Goal: Task Accomplishment & Management: Manage account settings

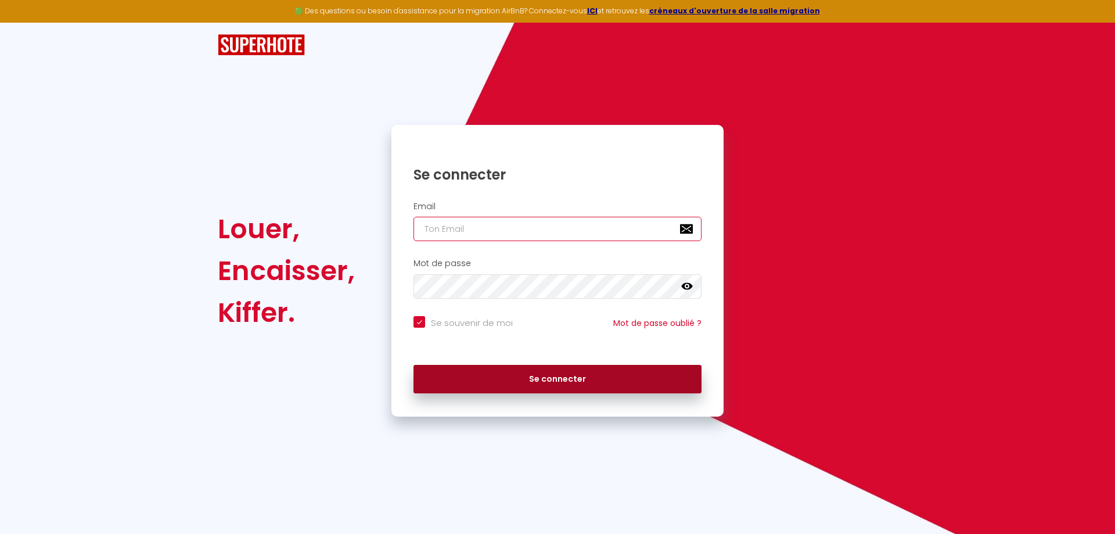
type input "[EMAIL_ADDRESS][DOMAIN_NAME]"
click at [520, 380] on button "Se connecter" at bounding box center [558, 379] width 288 height 29
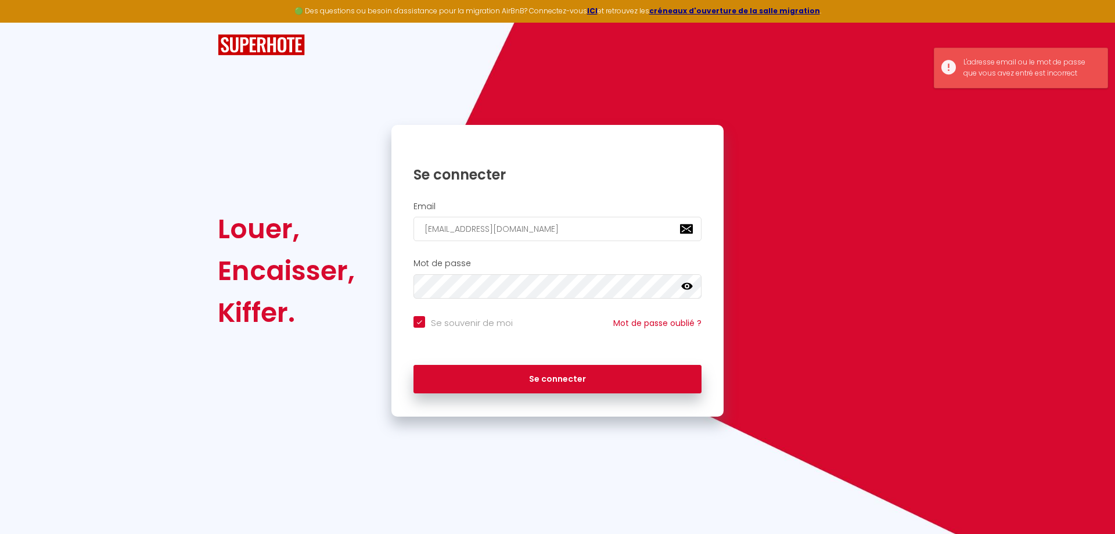
click at [682, 291] on icon at bounding box center [687, 287] width 12 height 12
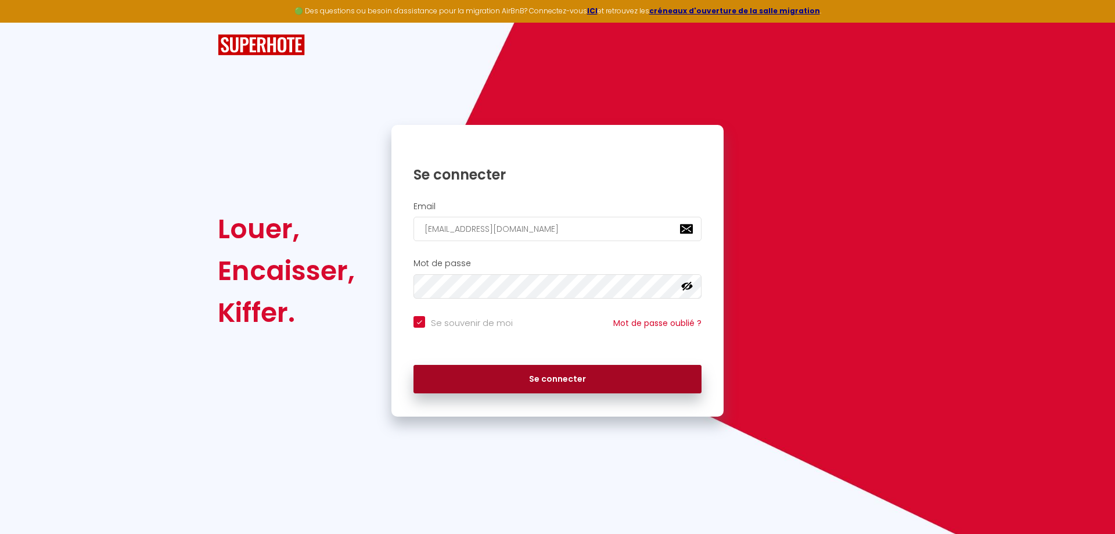
click at [494, 382] on button "Se connecter" at bounding box center [558, 379] width 288 height 29
checkbox input "true"
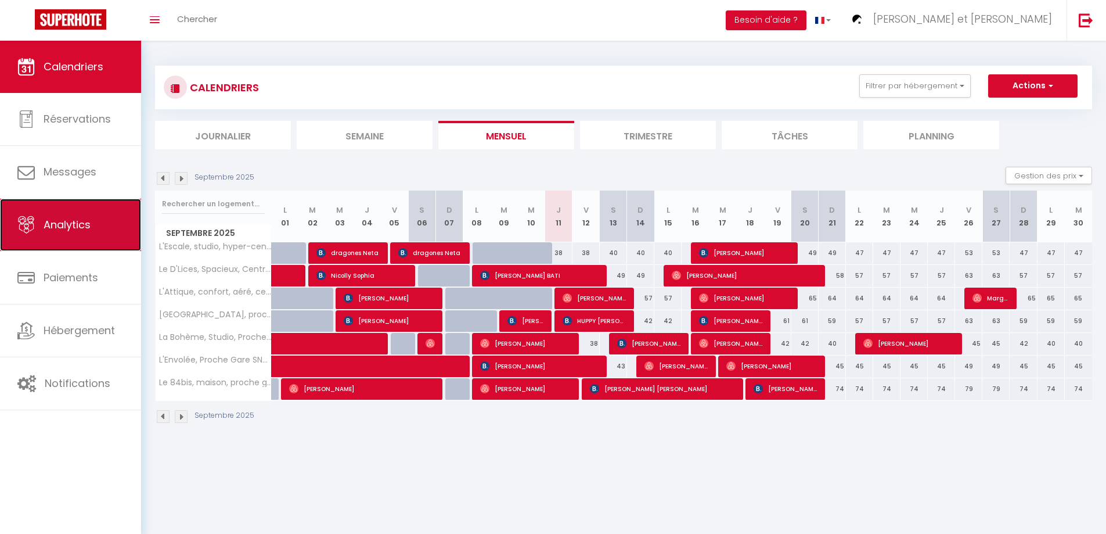
click at [80, 236] on link "Analytics" at bounding box center [70, 225] width 141 height 52
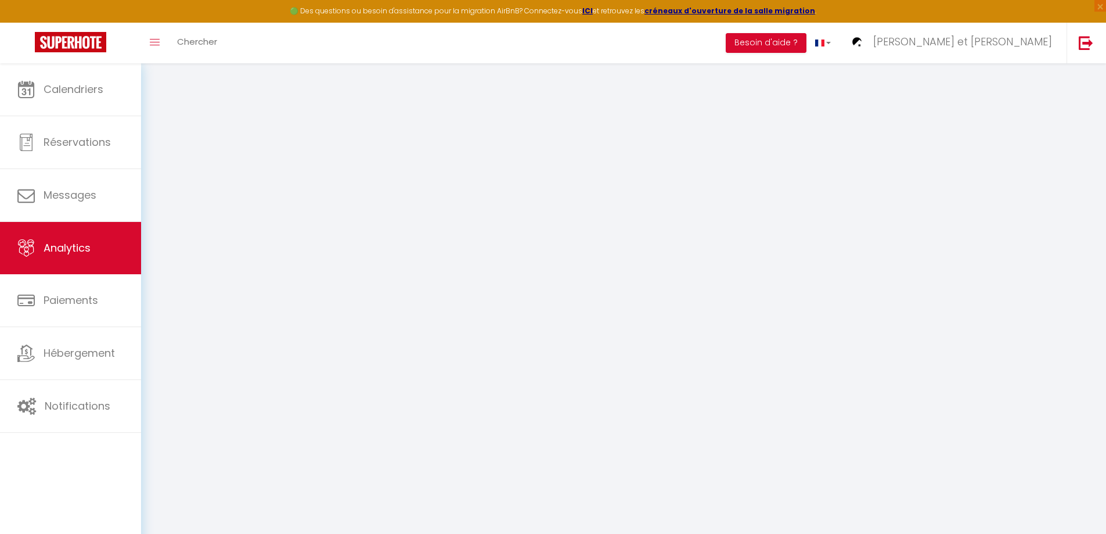
select select "2025"
select select "9"
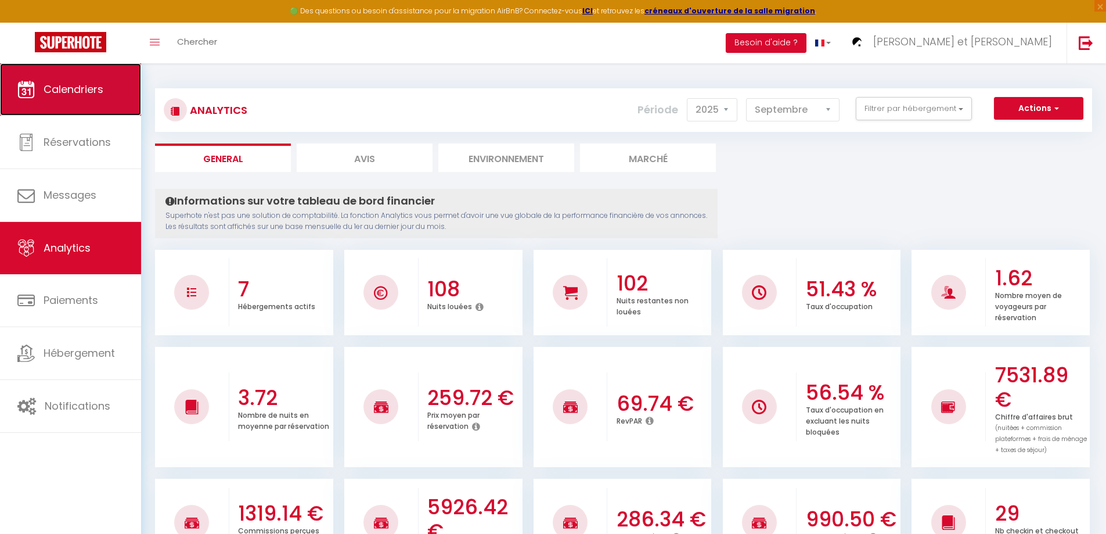
click at [103, 83] on span "Calendriers" at bounding box center [74, 89] width 60 height 15
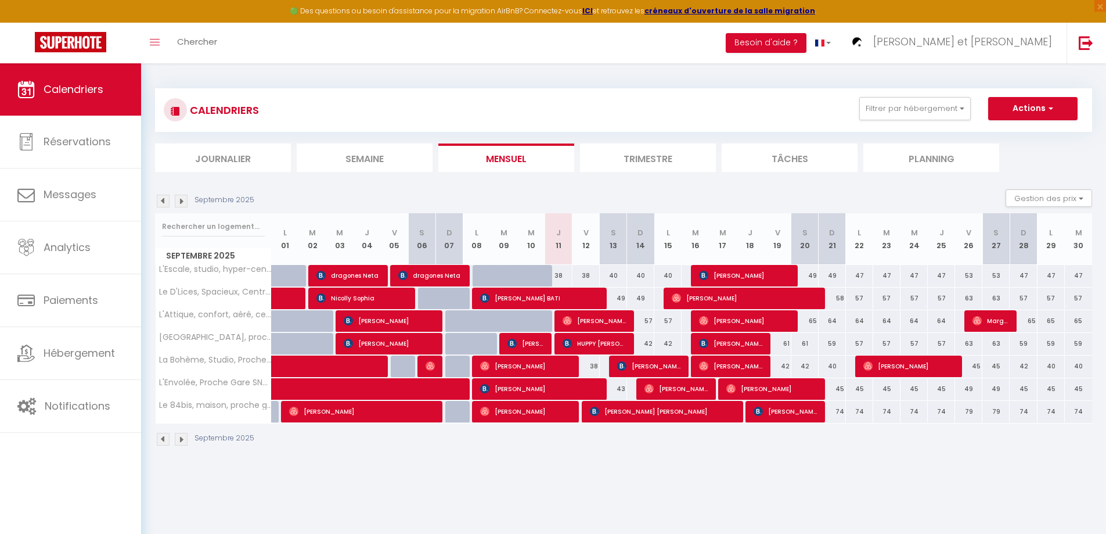
click at [674, 276] on div "40" at bounding box center [668, 275] width 27 height 21
type input "40"
type input "Lun 15 Septembre 2025"
type input "Mar 16 Septembre 2025"
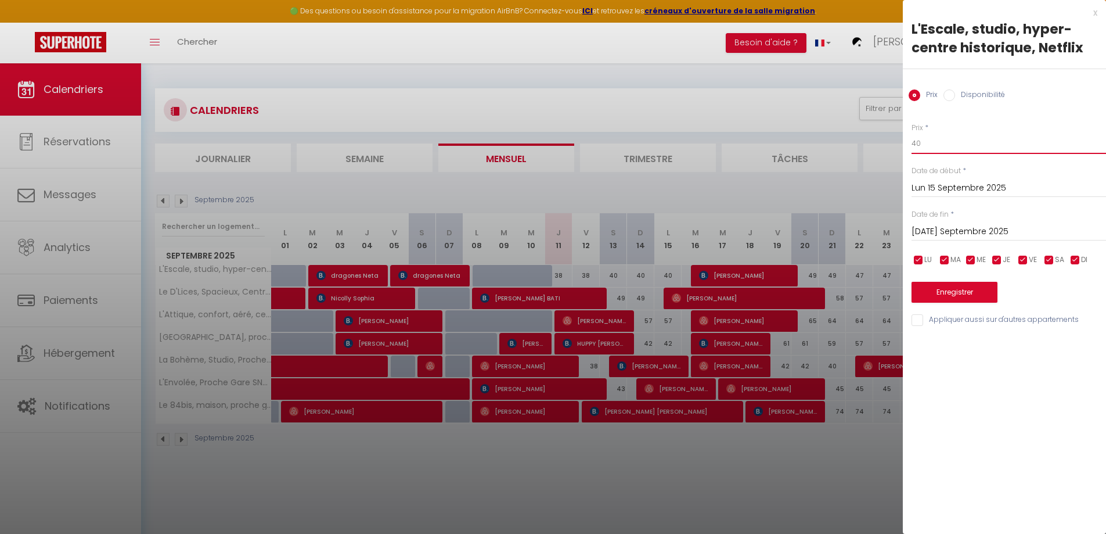
click at [958, 134] on input "40" at bounding box center [1009, 143] width 195 height 21
type input "4"
type input "39"
click at [926, 293] on button "Enregistrer" at bounding box center [955, 292] width 86 height 21
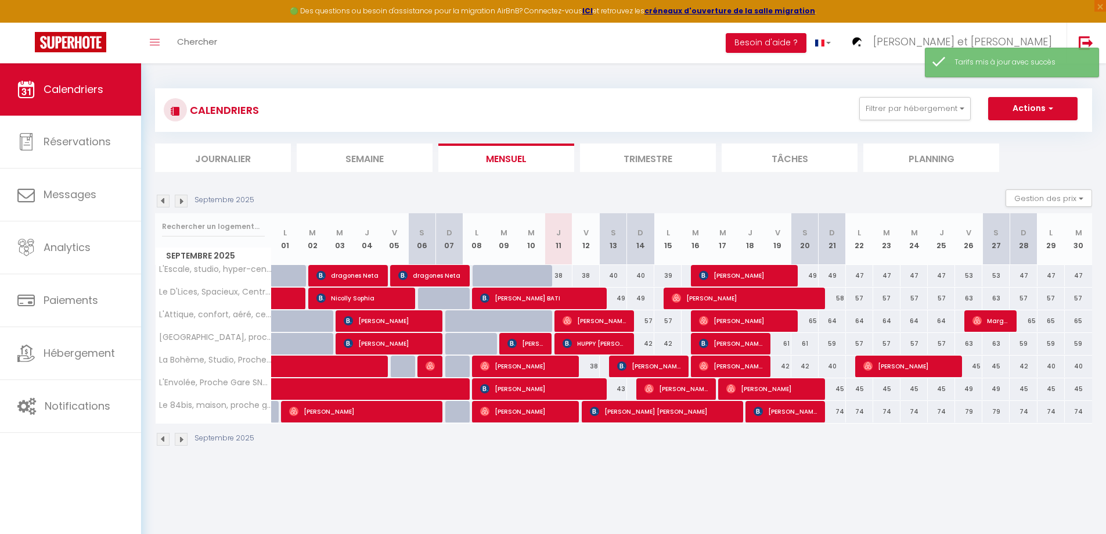
click at [645, 279] on div "40" at bounding box center [640, 275] width 27 height 21
type input "40"
type input "Dim 14 Septembre 2025"
type input "Lun 15 Septembre 2025"
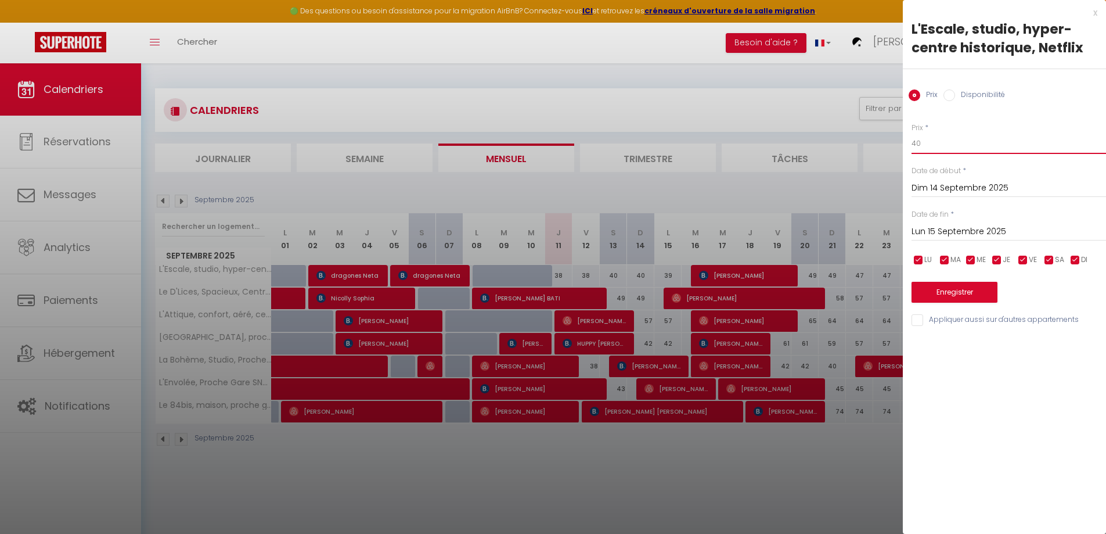
click at [954, 145] on input "40" at bounding box center [1009, 143] width 195 height 21
type input "4"
type input "39"
click at [960, 289] on button "Enregistrer" at bounding box center [955, 292] width 86 height 21
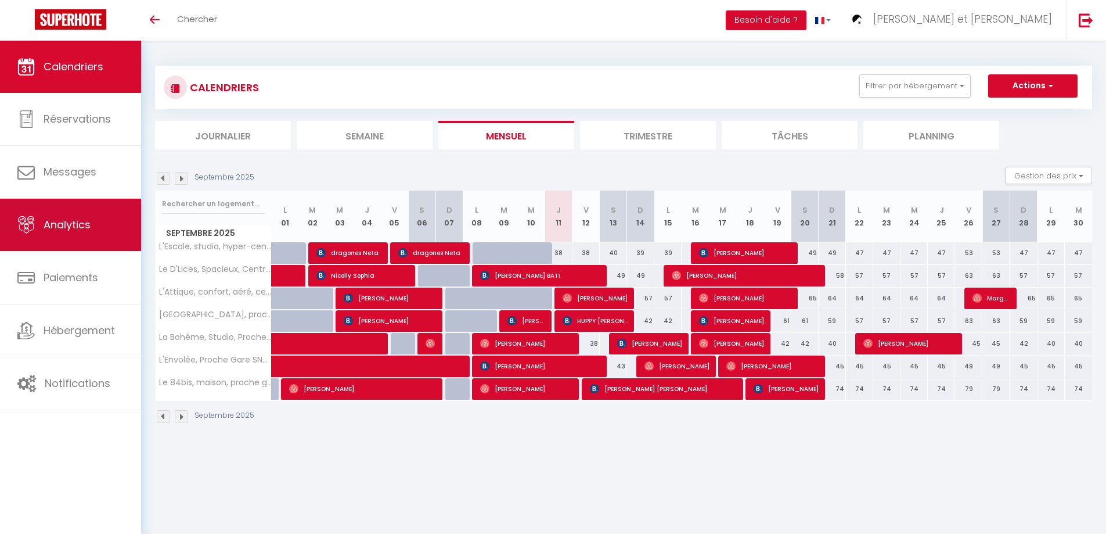
click at [84, 228] on span "Analytics" at bounding box center [67, 224] width 47 height 15
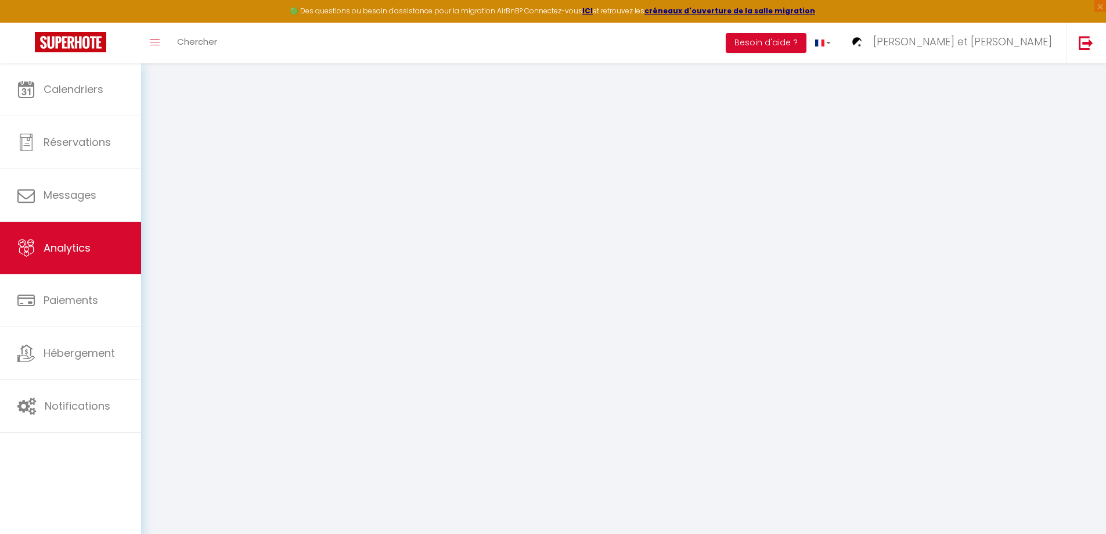
select select "2025"
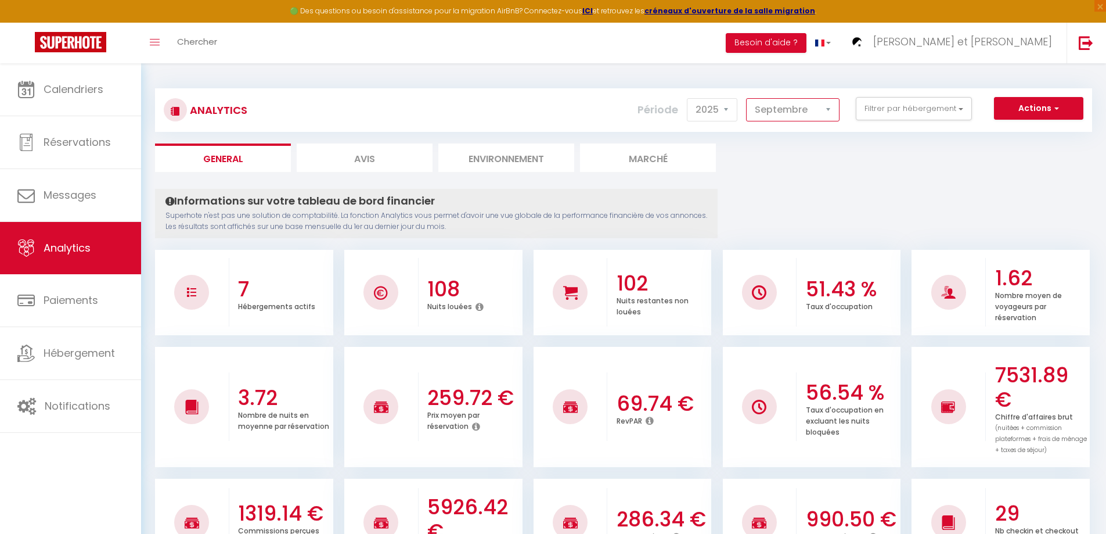
click at [831, 110] on select "[PERSON_NAME] Mars [PERSON_NAME] Juin Juillet Août Septembre Octobre Novembre D…" at bounding box center [793, 109] width 94 height 23
click at [747, 98] on select "[PERSON_NAME] Mars [PERSON_NAME] Juin Juillet Août Septembre Octobre Novembre D…" at bounding box center [793, 109] width 94 height 23
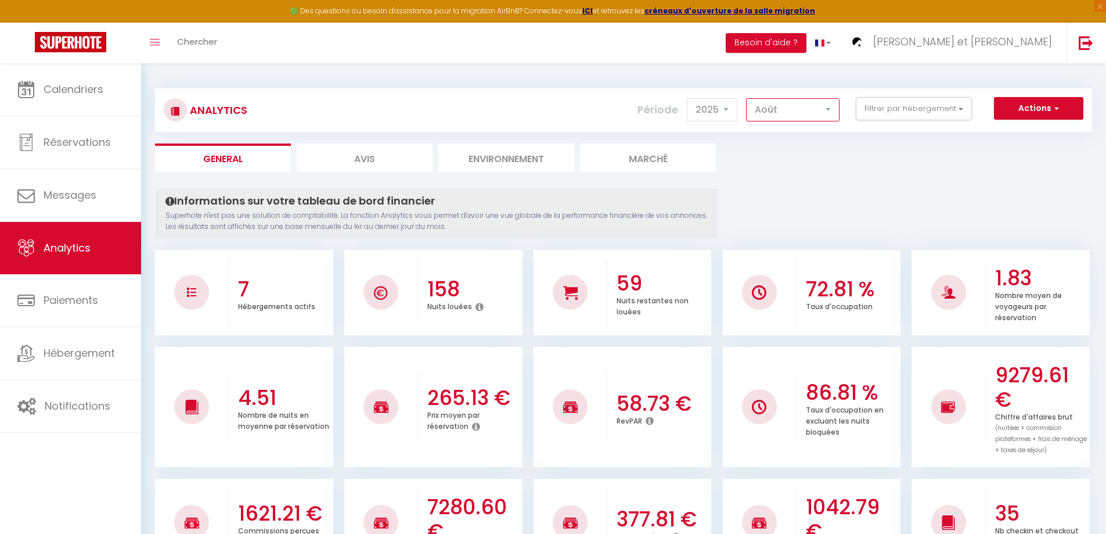
click at [831, 107] on select "[PERSON_NAME] Mars [PERSON_NAME] Juin Juillet Août Septembre Octobre Novembre D…" at bounding box center [793, 109] width 94 height 23
select select "9"
click at [747, 98] on select "[PERSON_NAME] Mars [PERSON_NAME] Juin Juillet Août Septembre Octobre Novembre D…" at bounding box center [793, 109] width 94 height 23
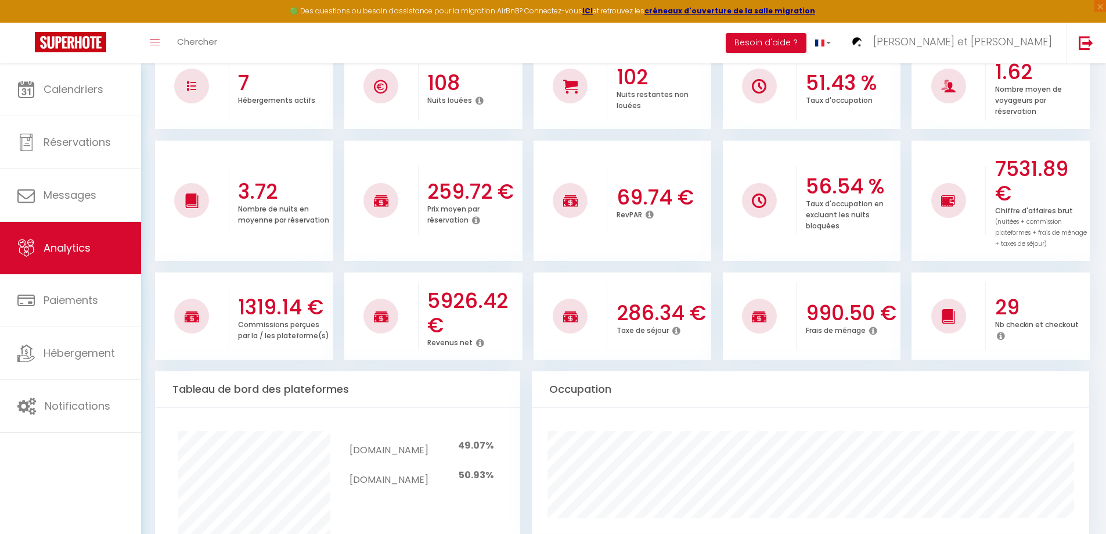
scroll to position [232, 0]
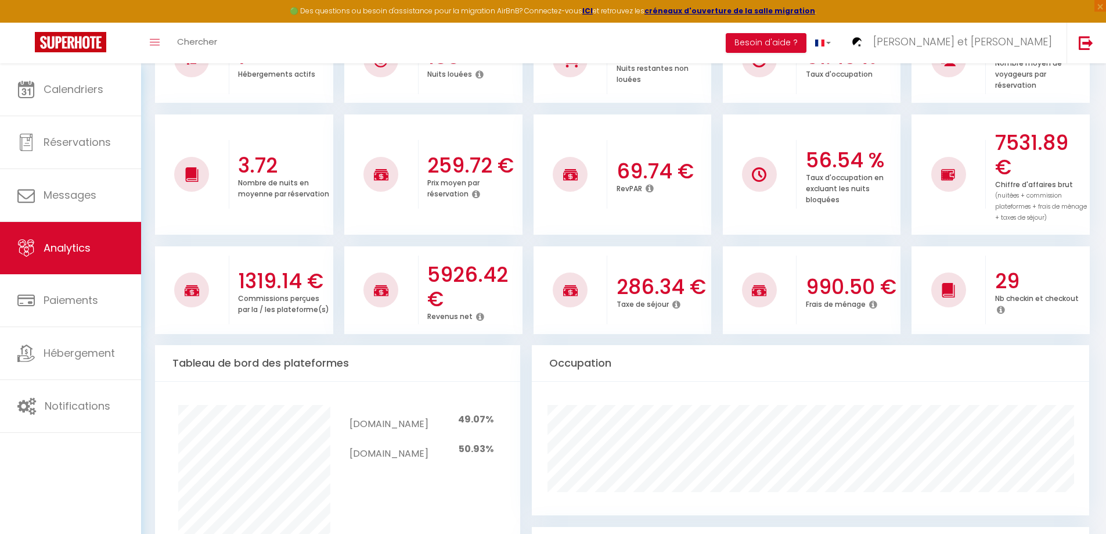
click at [479, 317] on icon at bounding box center [480, 316] width 8 height 9
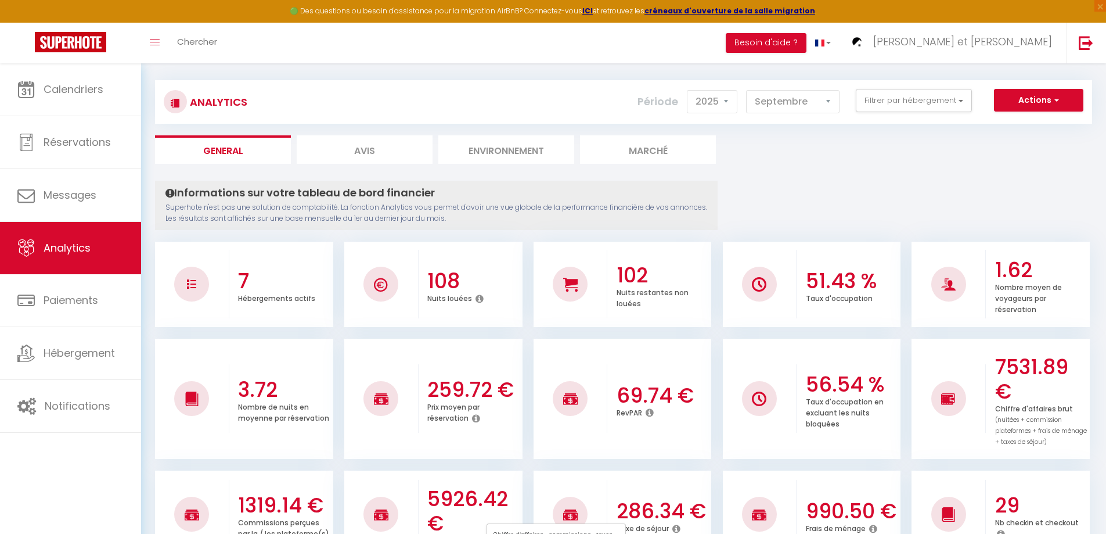
scroll to position [0, 0]
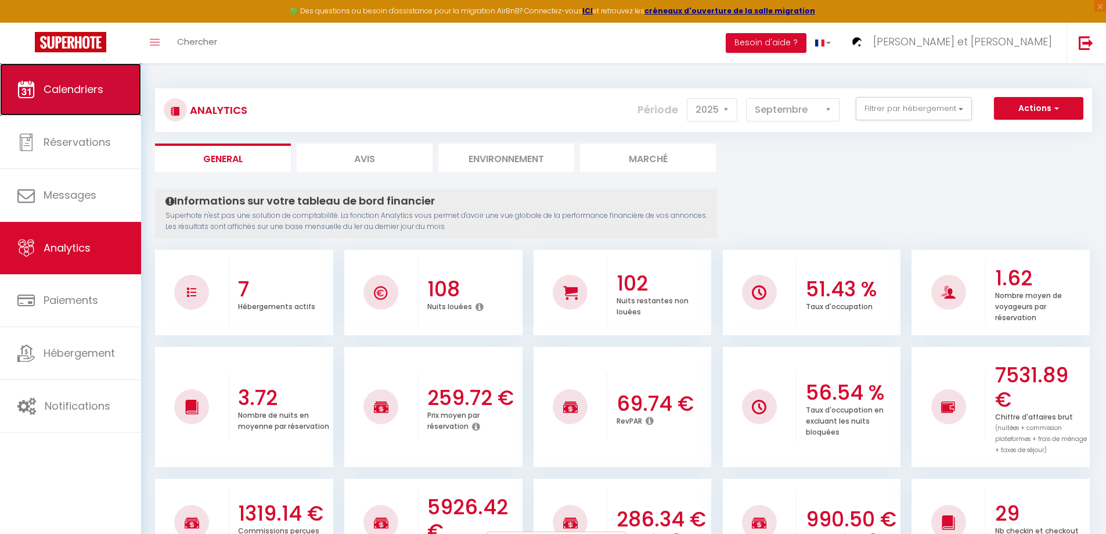
click at [58, 88] on span "Calendriers" at bounding box center [74, 89] width 60 height 15
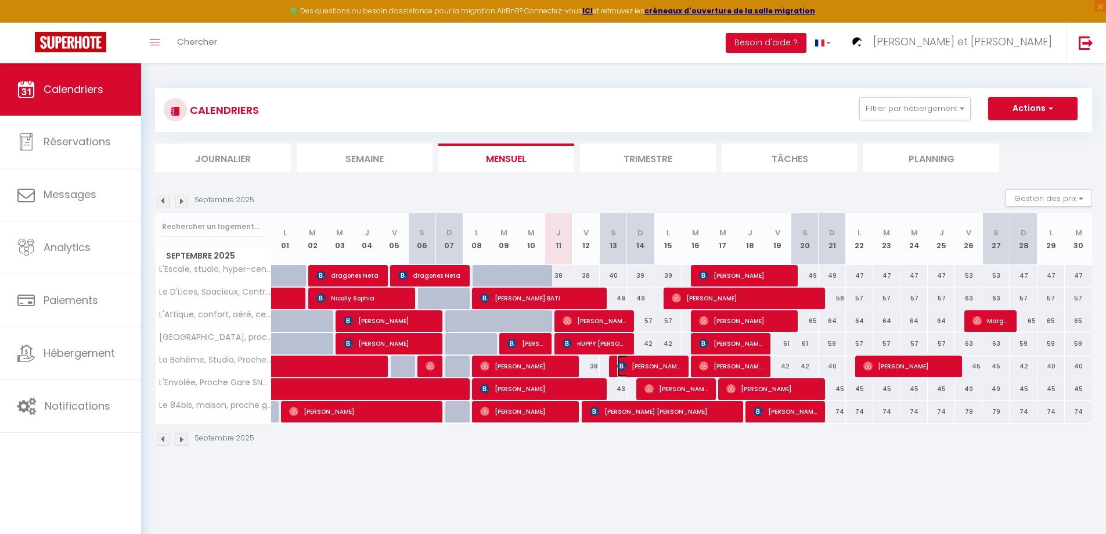
click at [652, 365] on span "[PERSON_NAME]" at bounding box center [649, 366] width 64 height 22
select select "OK"
select select "0"
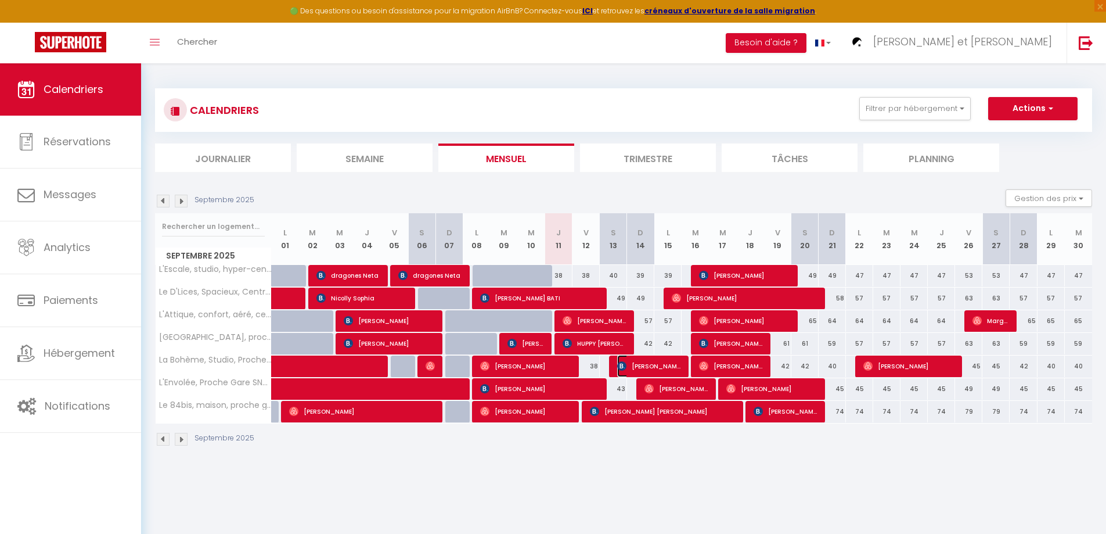
select select "1"
select select
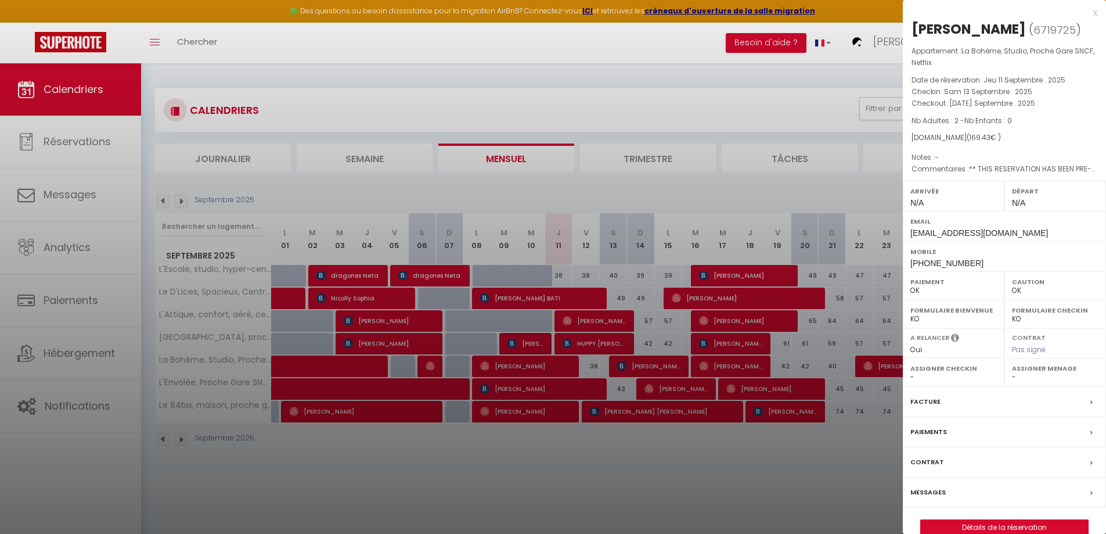
click at [809, 491] on div at bounding box center [553, 267] width 1106 height 534
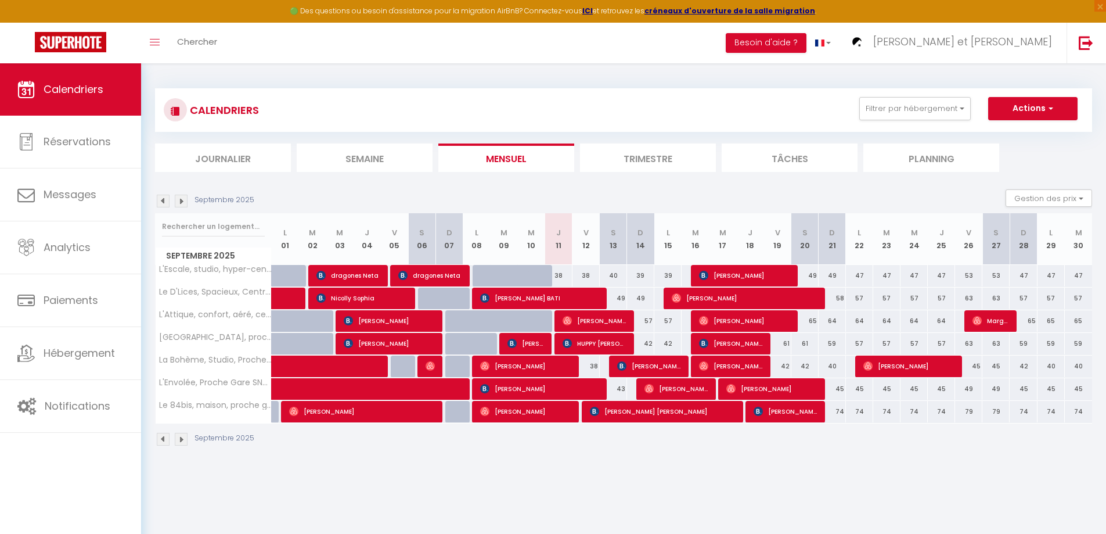
click at [181, 200] on img at bounding box center [181, 201] width 13 height 13
